Goal: Information Seeking & Learning: Learn about a topic

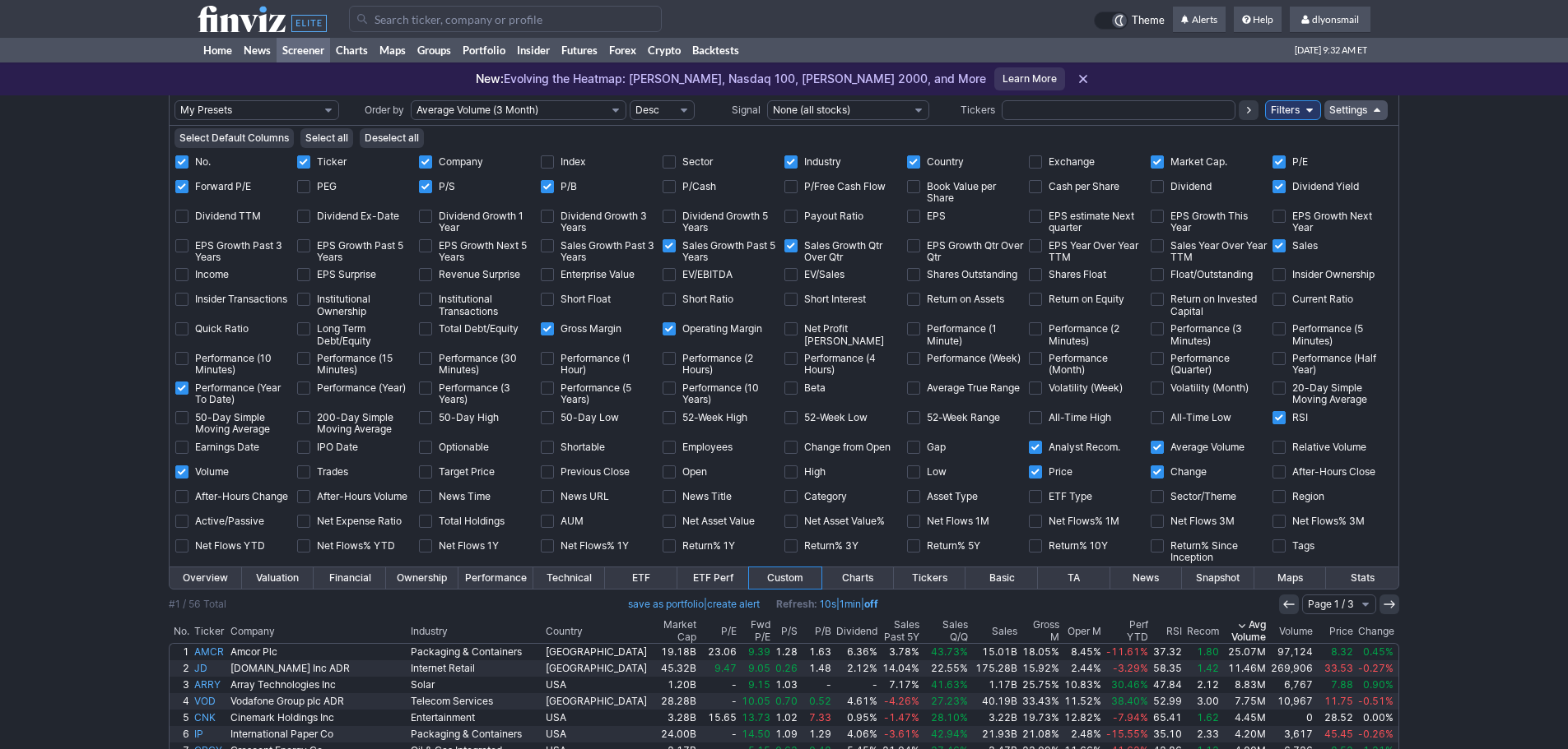
click at [266, 14] on icon at bounding box center [262, 18] width 129 height 26
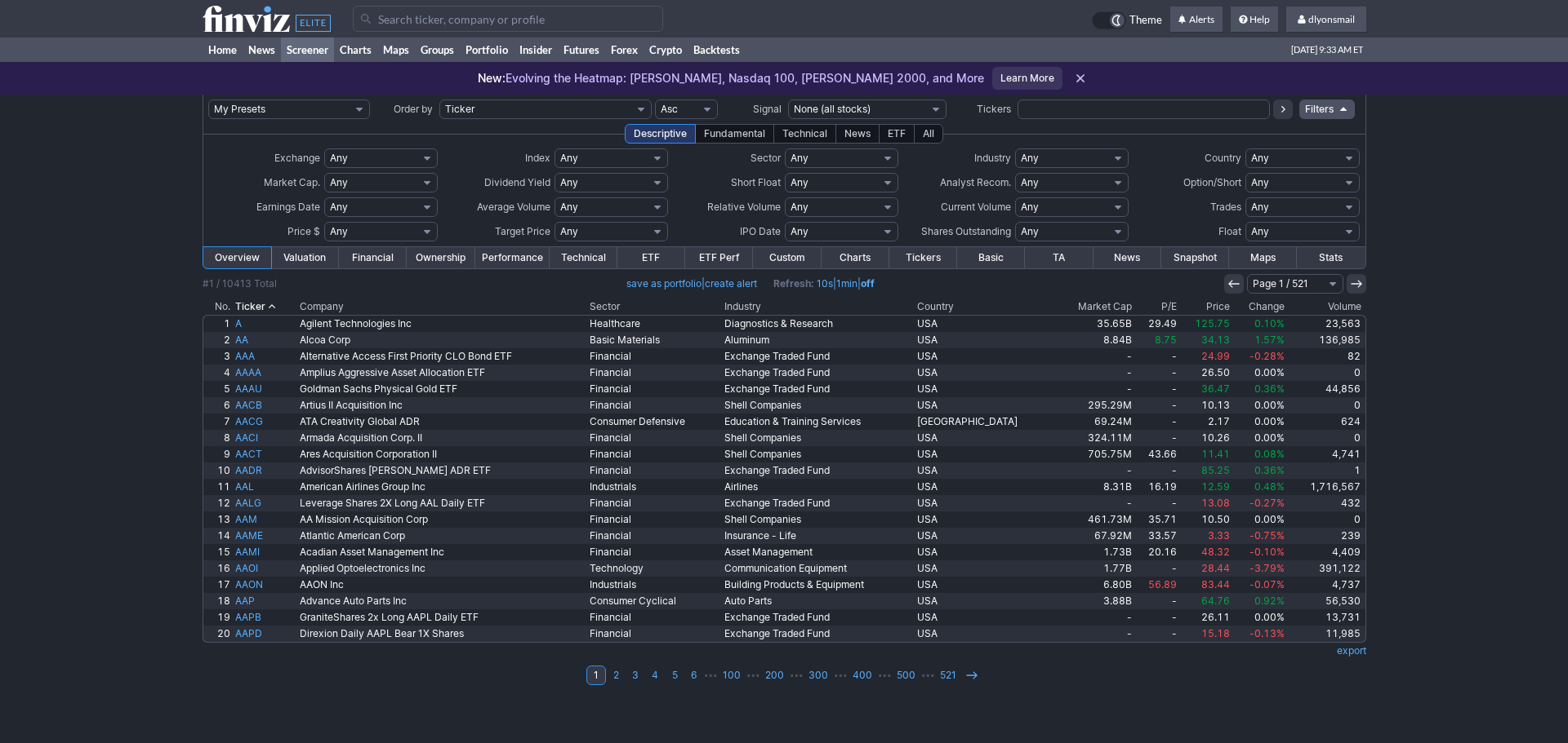
click at [281, 105] on select "My Presets -Save Screen -Edit Screens s: SEZL Screener s: "Priced to Perfection…" at bounding box center [289, 109] width 162 height 20
click at [208, 99] on select "My Presets -Save Screen -Edit Screens s: SEZL Screener s: "Priced to Perfection…" at bounding box center [289, 109] width 162 height 20
select select "My Presets"
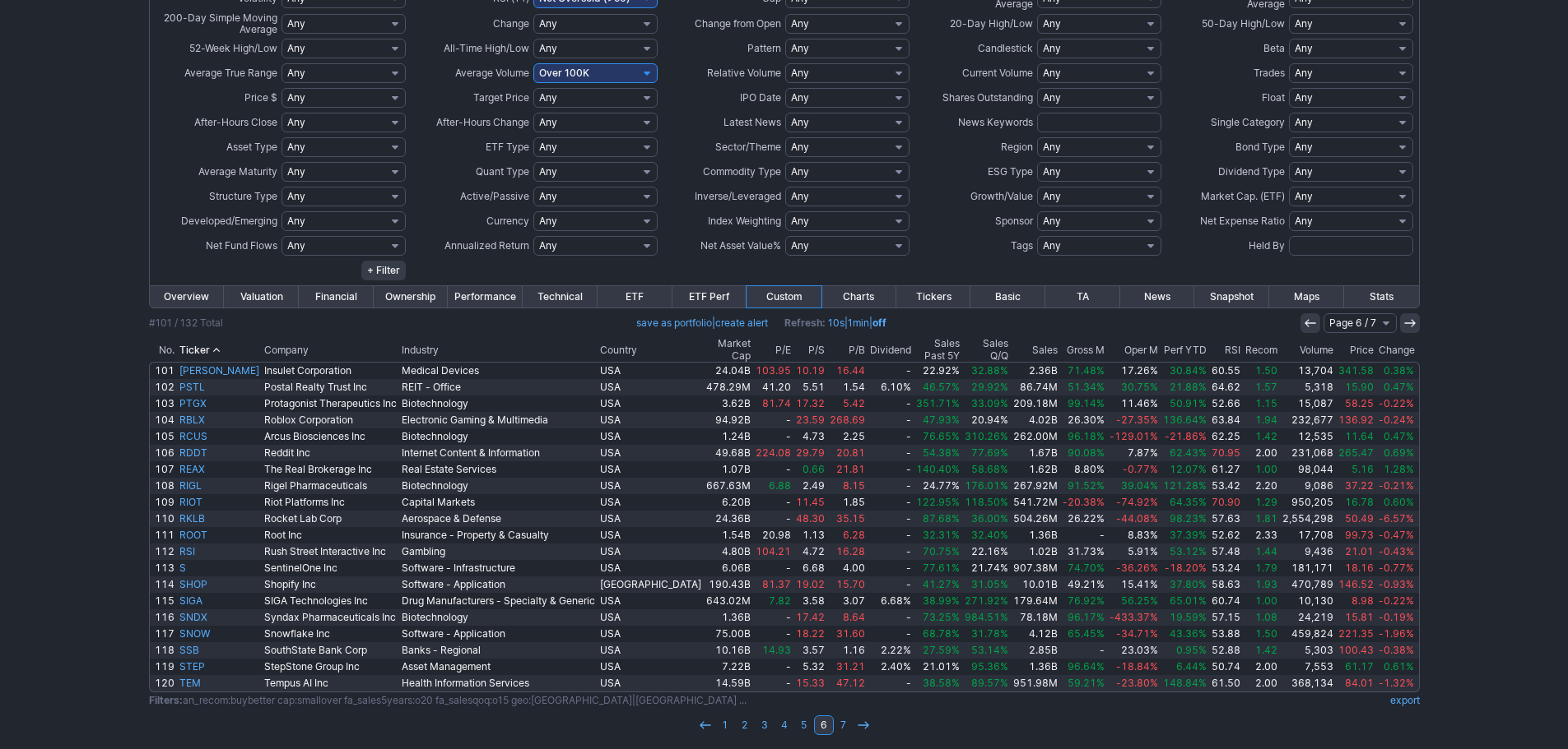
click at [1242, 343] on th "Recom" at bounding box center [1261, 350] width 37 height 24
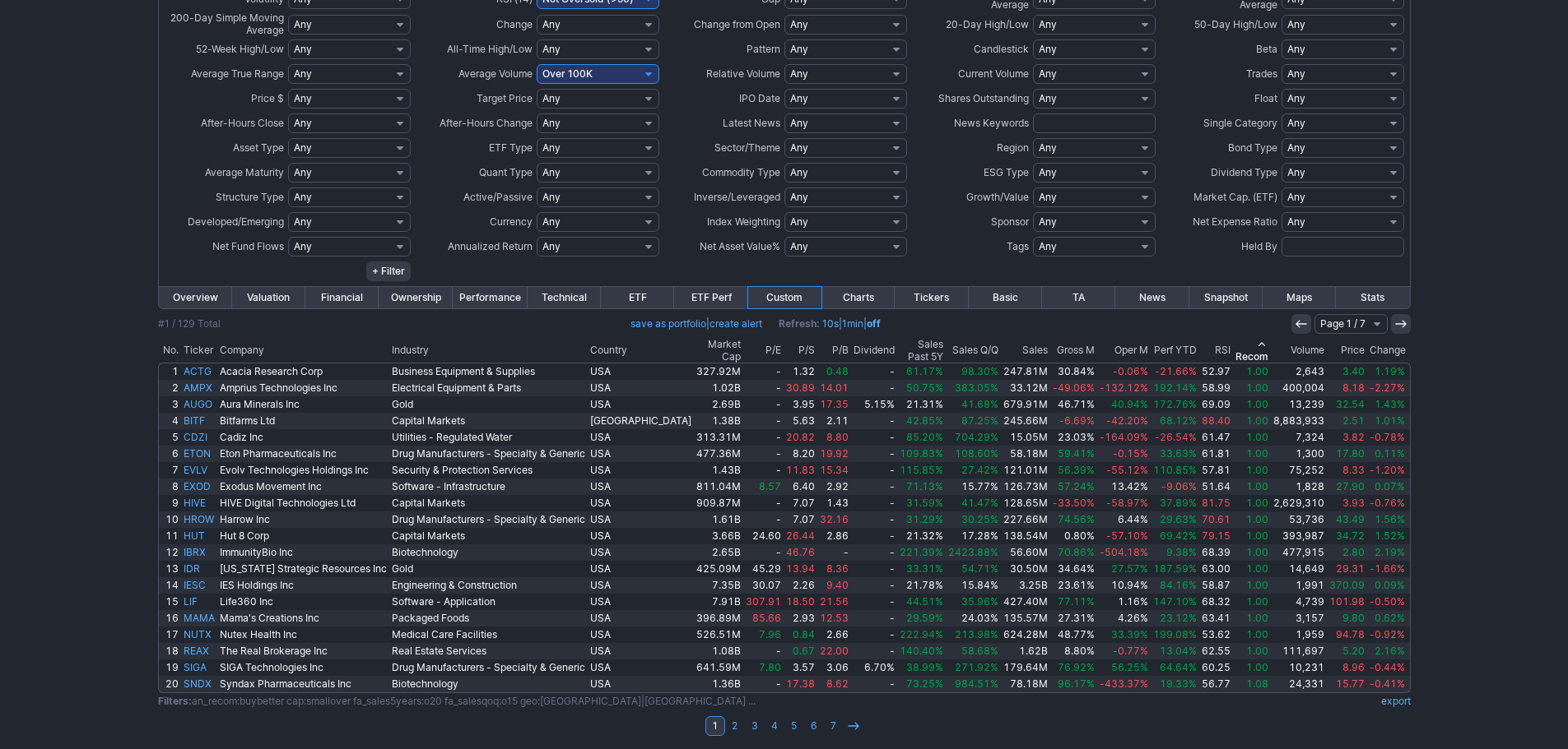
click at [1199, 342] on th "RSI" at bounding box center [1215, 350] width 34 height 24
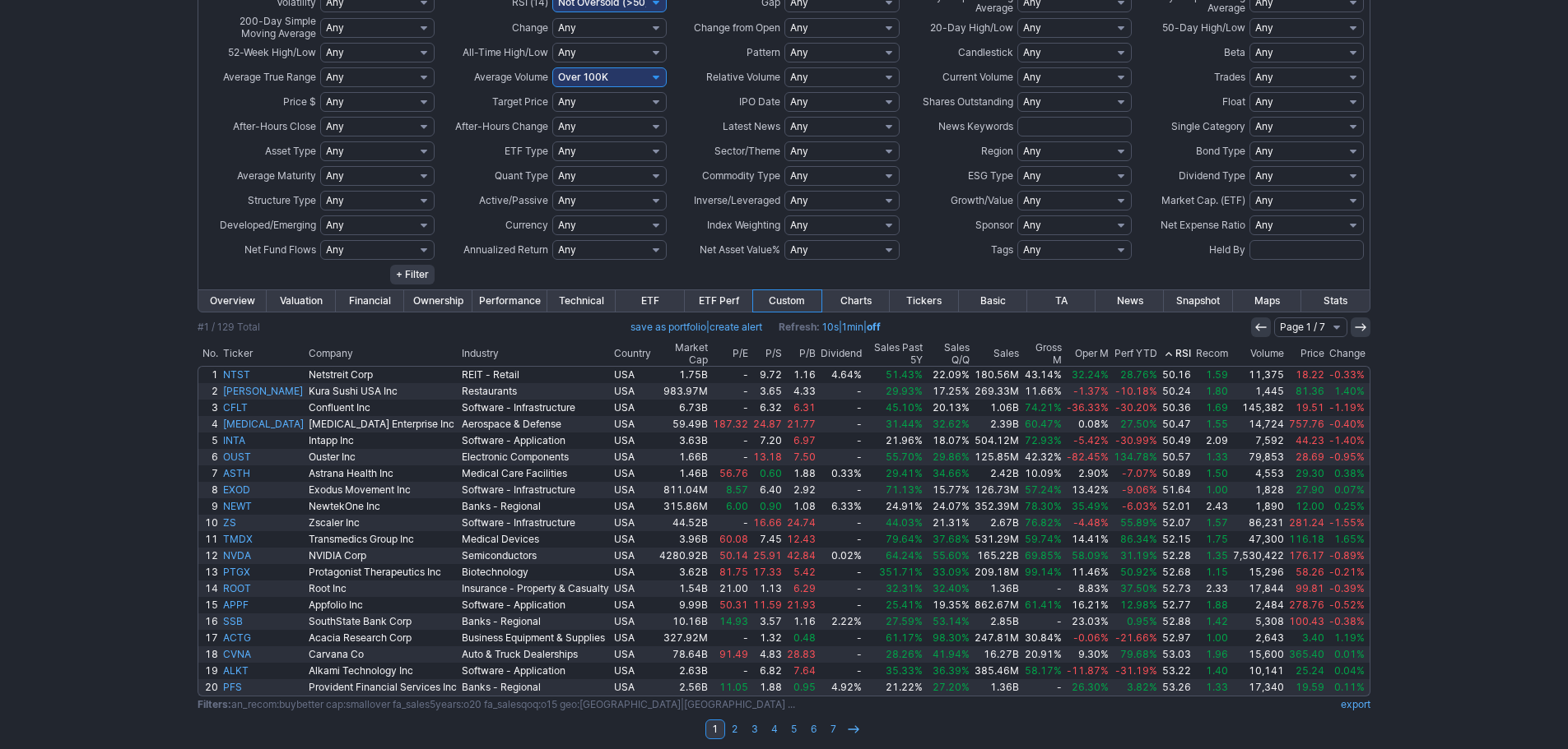
click at [1180, 347] on th "RSI" at bounding box center [1176, 353] width 34 height 24
